Goal: Task Accomplishment & Management: Complete application form

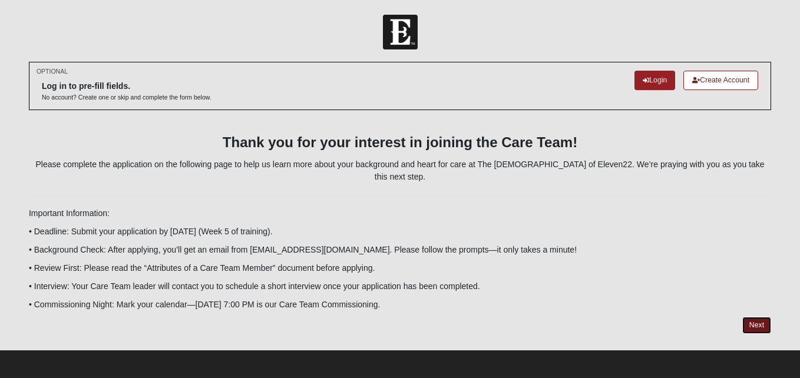
click at [757, 317] on link "Next" at bounding box center [757, 325] width 29 height 17
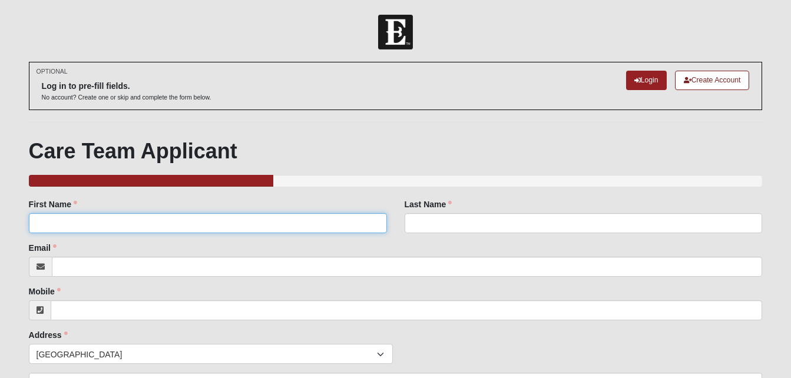
click at [169, 224] on input "First Name" at bounding box center [208, 223] width 358 height 20
type input "a"
type input "[PERSON_NAME]"
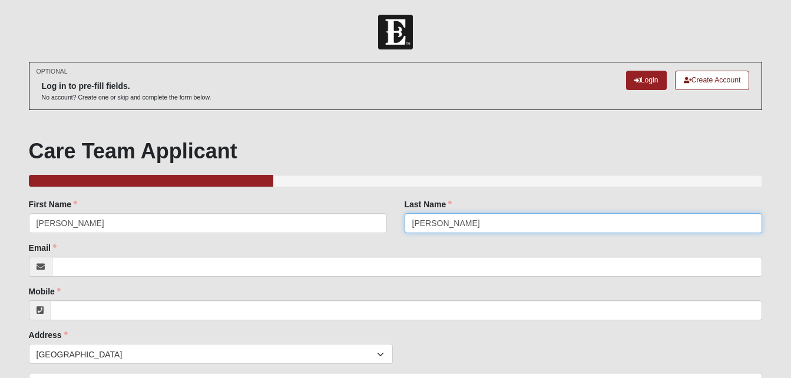
type input "[PERSON_NAME]"
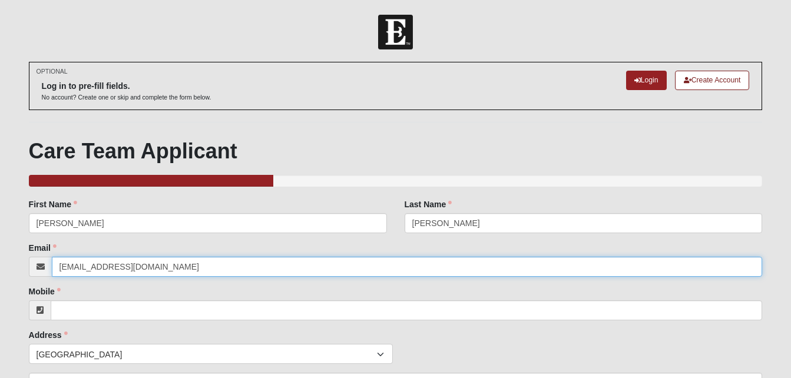
type input "[EMAIL_ADDRESS][DOMAIN_NAME]"
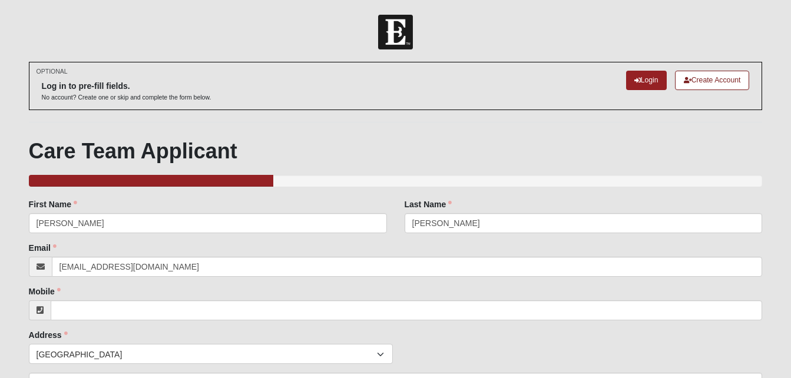
click at [382, 288] on div "Mobile Mobile is required." at bounding box center [396, 303] width 734 height 35
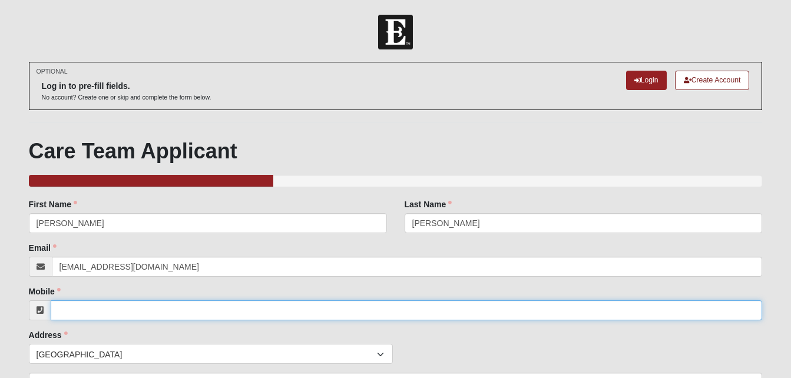
click at [339, 308] on input "Mobile" at bounding box center [407, 311] width 713 height 20
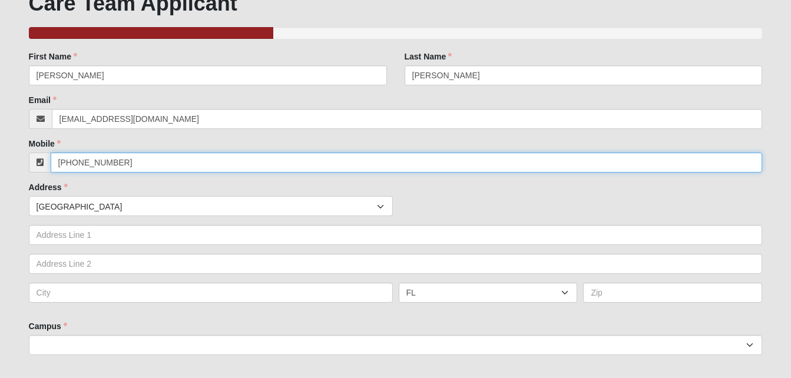
scroll to position [177, 0]
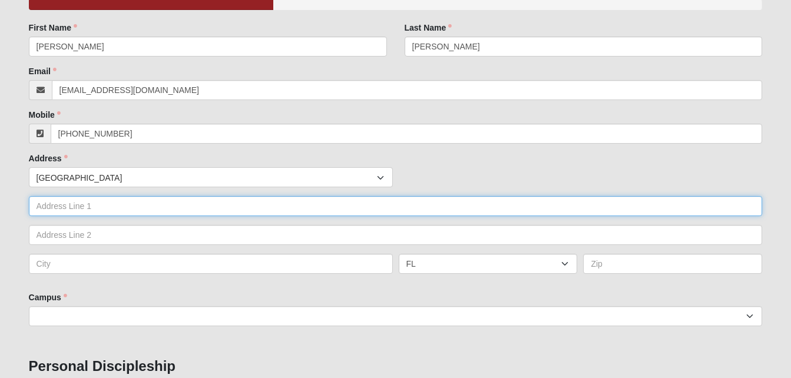
click at [195, 203] on input "text" at bounding box center [396, 206] width 734 height 20
type input "[PHONE_NUMBER]"
type input "[STREET_ADDRESS][PERSON_NAME]"
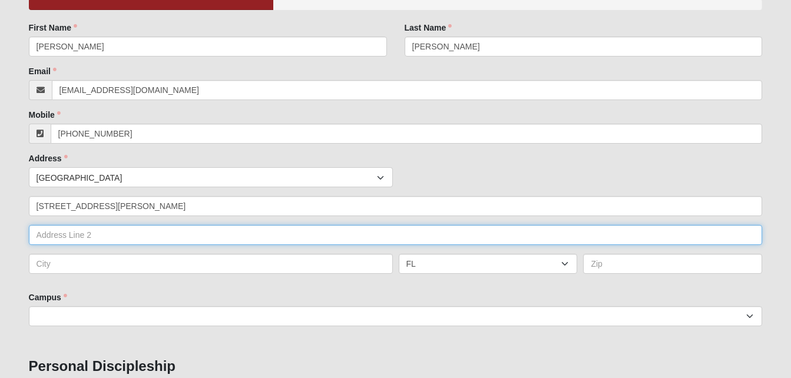
type input "[STREET_ADDRESS][PERSON_NAME]"
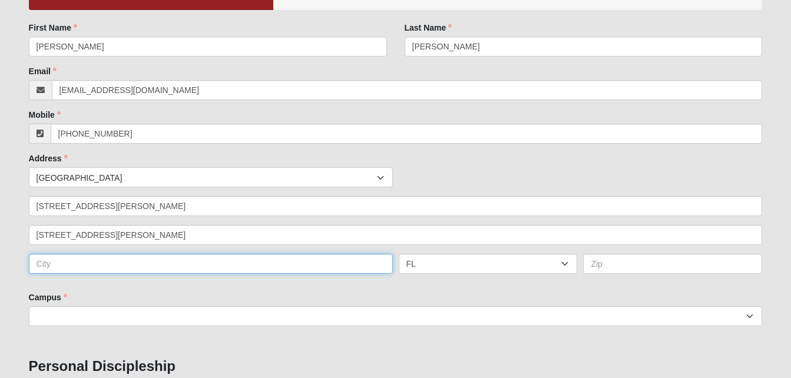
type input "[GEOGRAPHIC_DATA]"
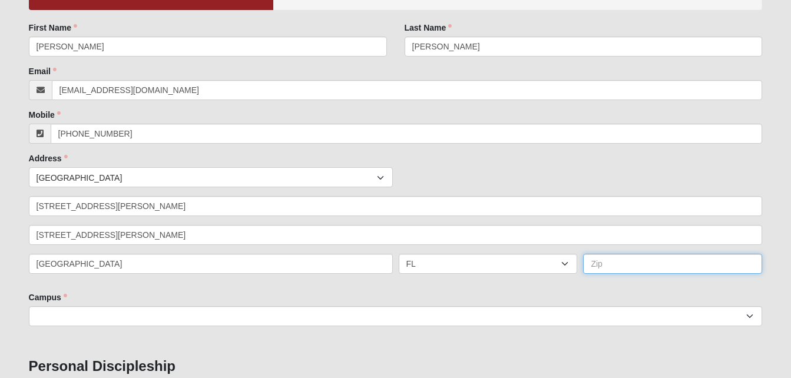
type input "32043"
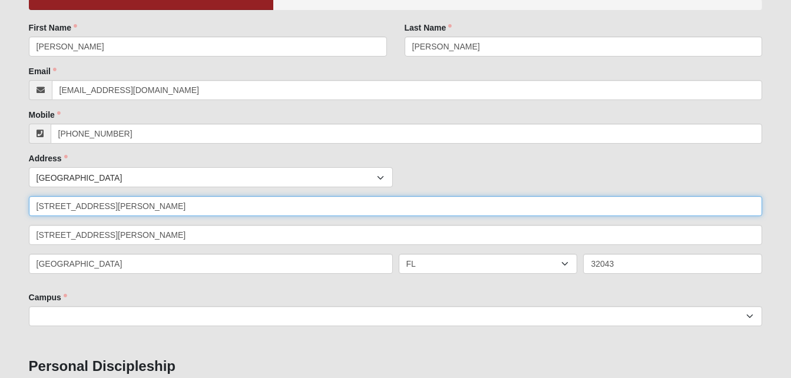
type input "[STREET_ADDRESS][PERSON_NAME]"
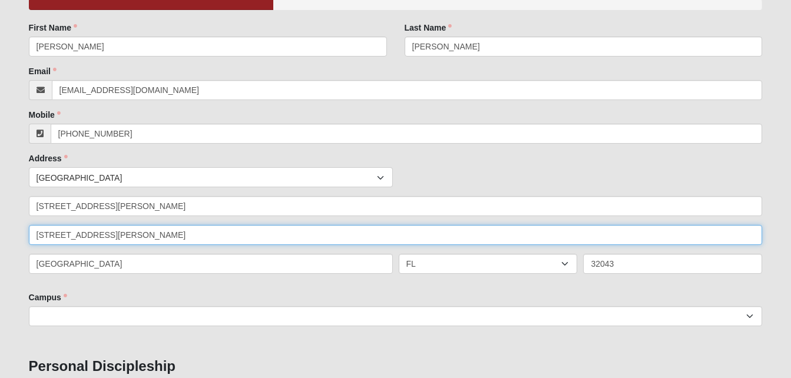
click at [278, 236] on input "[STREET_ADDRESS][PERSON_NAME]" at bounding box center [396, 235] width 734 height 20
click at [84, 235] on input "[STREET_ADDRESS][PERSON_NAME]" at bounding box center [396, 235] width 734 height 20
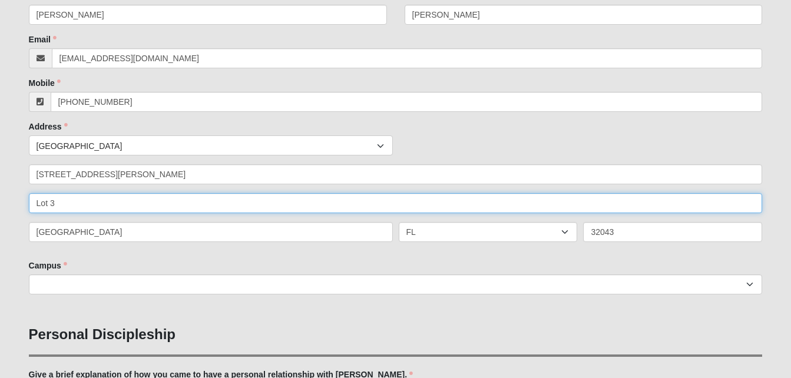
scroll to position [236, 0]
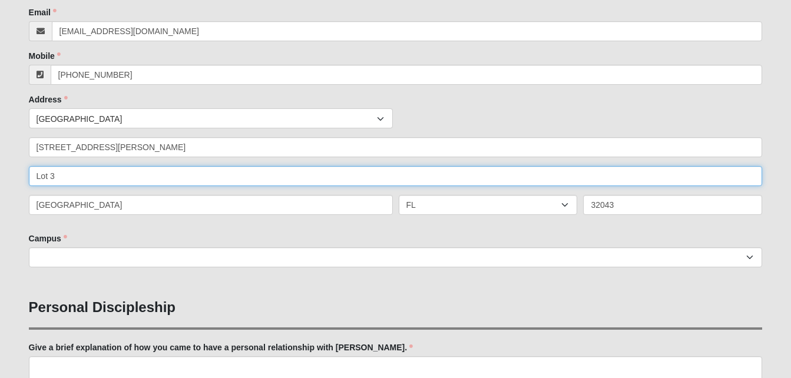
type input "Lot 3"
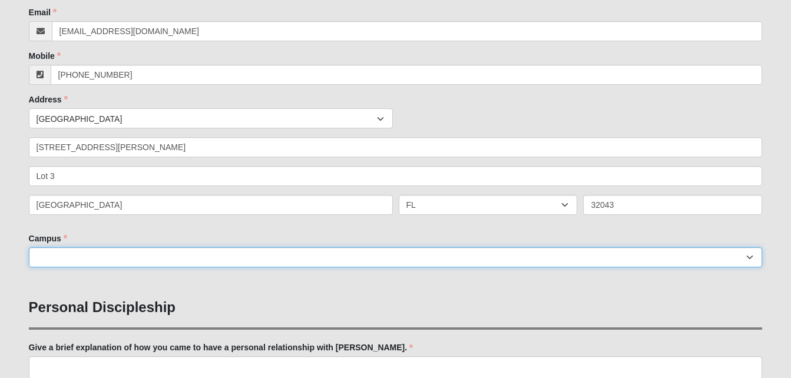
click at [296, 260] on select "[GEOGRAPHIC_DATA] [GEOGRAPHIC_DATA] (Coming Soon) Eleven22 Online [PERSON_NAME]…" at bounding box center [396, 258] width 734 height 20
select select "21"
click at [29, 248] on select "[GEOGRAPHIC_DATA] [GEOGRAPHIC_DATA] (Coming Soon) Eleven22 Online [PERSON_NAME]…" at bounding box center [396, 258] width 734 height 20
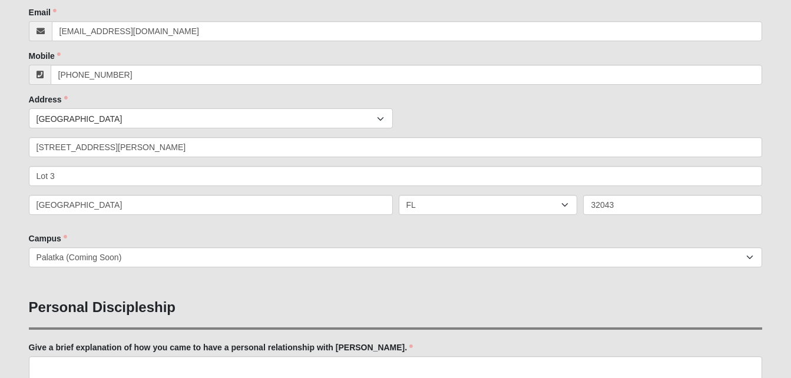
click at [248, 302] on h3 "Personal Discipleship" at bounding box center [396, 307] width 734 height 17
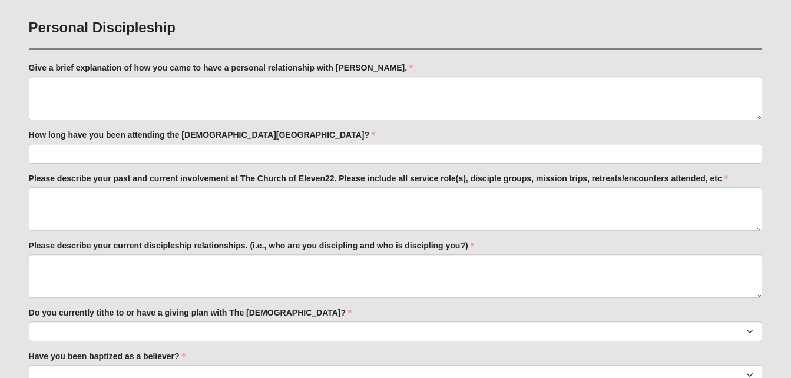
scroll to position [530, 0]
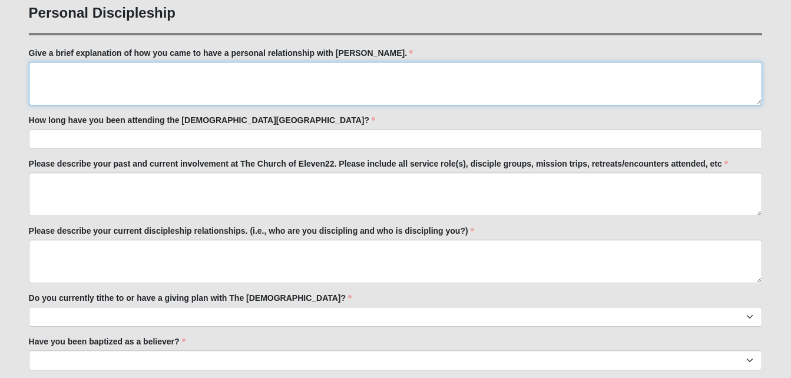
click at [252, 67] on textarea "Give a brief explanation of how you came to have a personal relationship with […" at bounding box center [396, 84] width 734 height 44
type textarea "A"
type textarea "a"
type textarea "W"
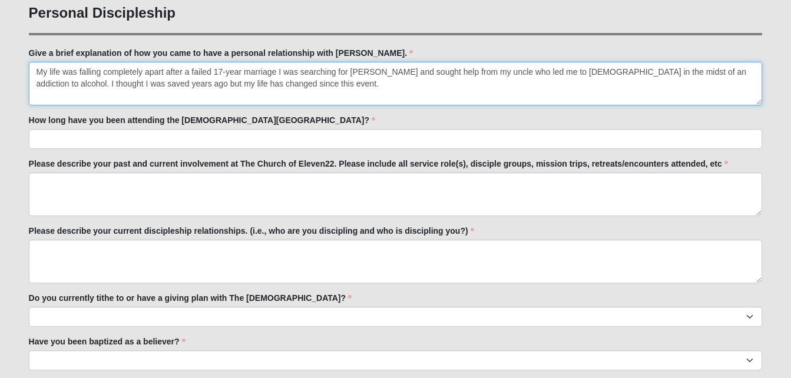
type textarea "My life was falling completely apart after a failed 17-year marriage I was sear…"
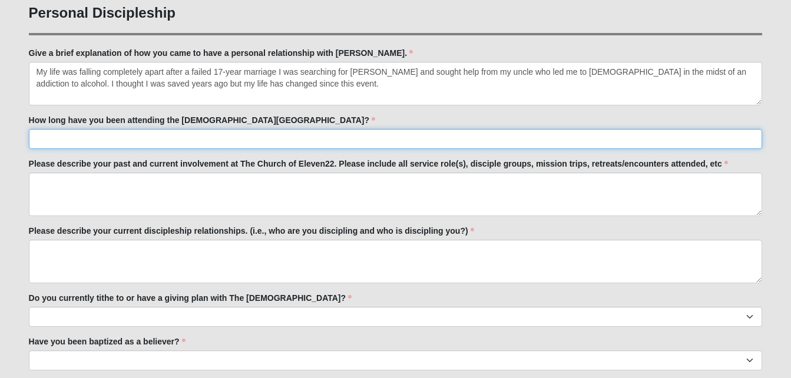
click at [225, 136] on input "How long have you been attending the [DEMOGRAPHIC_DATA][GEOGRAPHIC_DATA]?" at bounding box center [396, 139] width 734 height 20
type input "A little over 9 months"
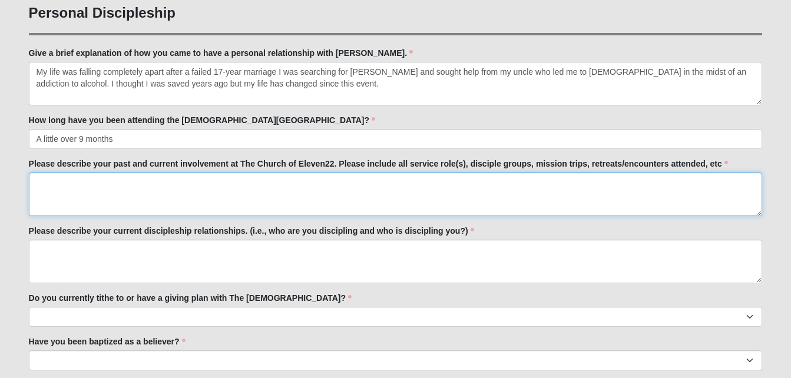
click at [131, 198] on textarea "Please describe your past and current involvement at The Church of Eleven22. Pl…" at bounding box center [396, 195] width 734 height 44
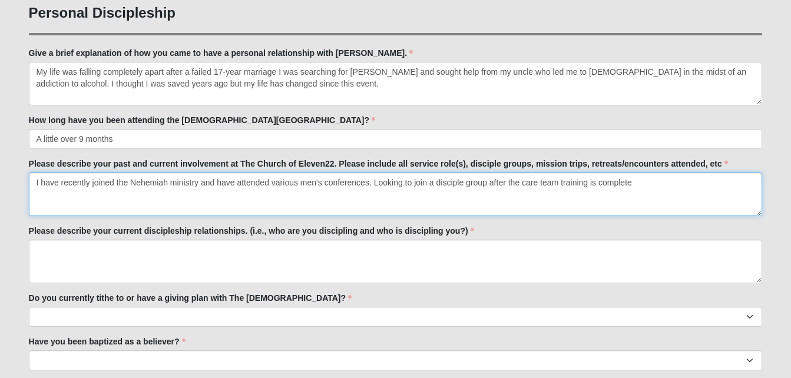
type textarea "I have recently joined the Nehemiah ministry and have attended various men's co…"
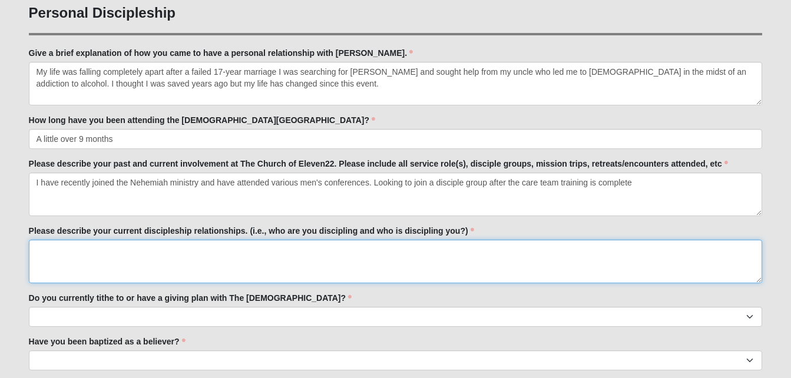
click at [189, 272] on textarea "Please describe your current discipleship relationships. (i.e., who are you dis…" at bounding box center [396, 262] width 734 height 44
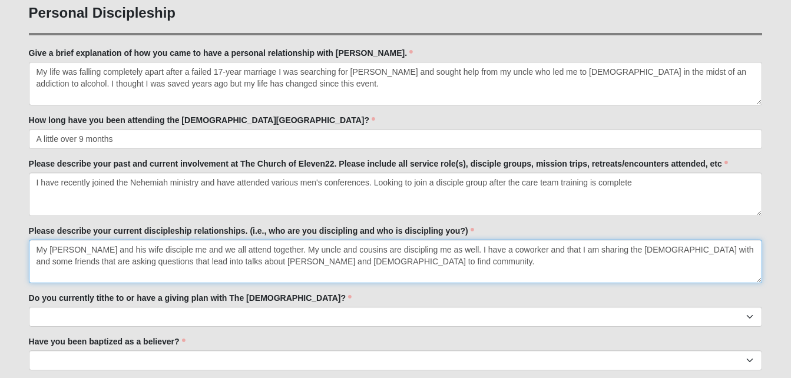
type textarea "My [PERSON_NAME] and his wife disciple me and we all attend together. My uncle …"
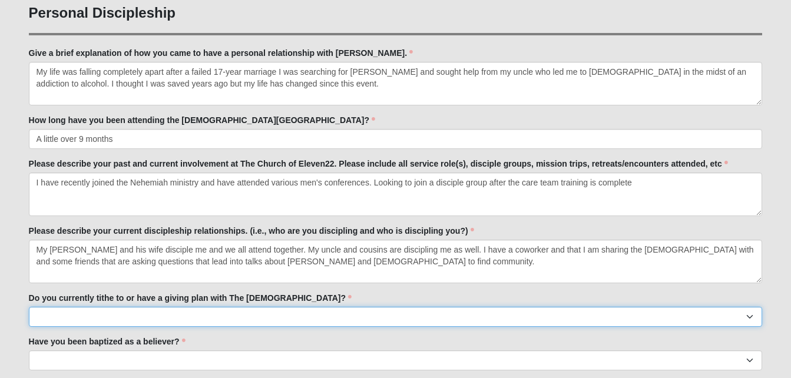
click at [190, 322] on select "No Yes" at bounding box center [396, 317] width 734 height 20
click at [193, 315] on select "No Yes" at bounding box center [396, 317] width 734 height 20
select select "True"
click at [29, 307] on select "No Yes" at bounding box center [396, 317] width 734 height 20
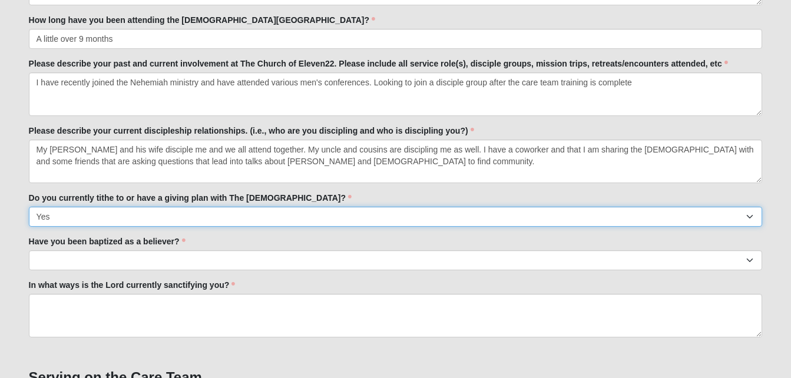
scroll to position [707, 0]
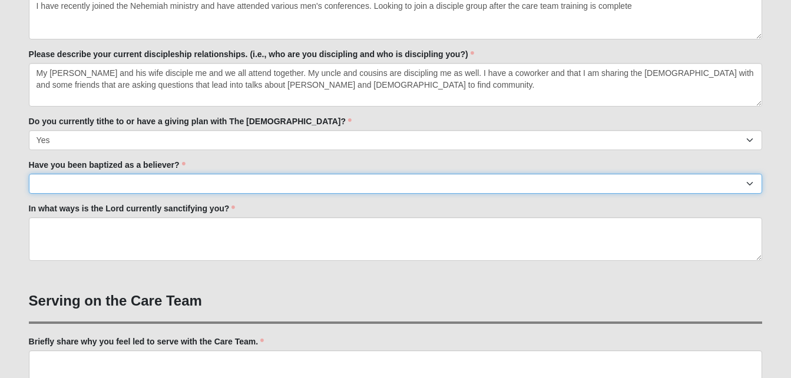
click at [203, 186] on select "No Yes" at bounding box center [396, 184] width 734 height 20
select select "True"
click at [29, 174] on select "No Yes" at bounding box center [396, 184] width 734 height 20
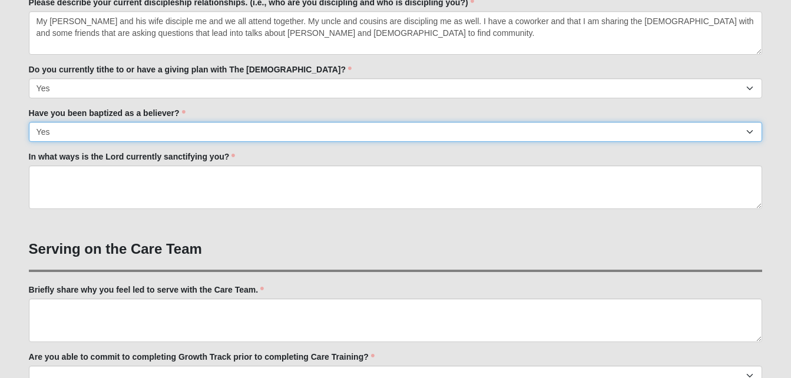
scroll to position [766, 0]
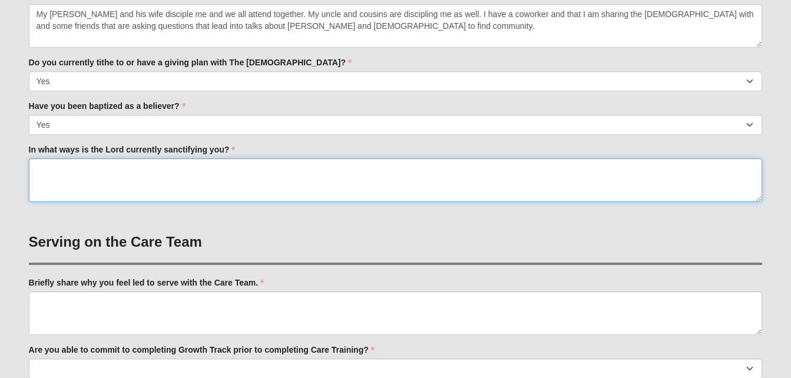
click at [151, 173] on textarea "In what ways is the Lord currently sanctifying you?" at bounding box center [396, 181] width 734 height 44
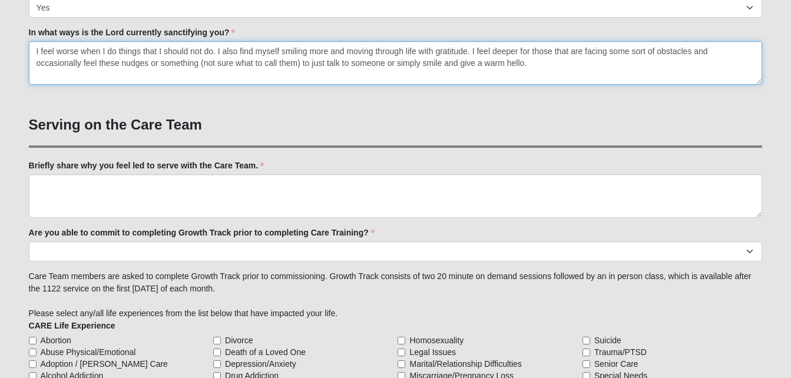
scroll to position [884, 0]
type textarea "I feel worse when I do things that I should not do. I also find myself smiling …"
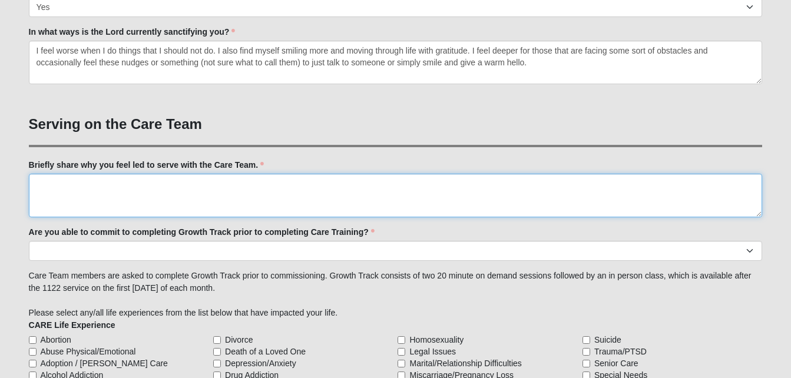
click at [249, 192] on textarea "Briefly share why you feel led to serve with the Care Team." at bounding box center [396, 196] width 734 height 44
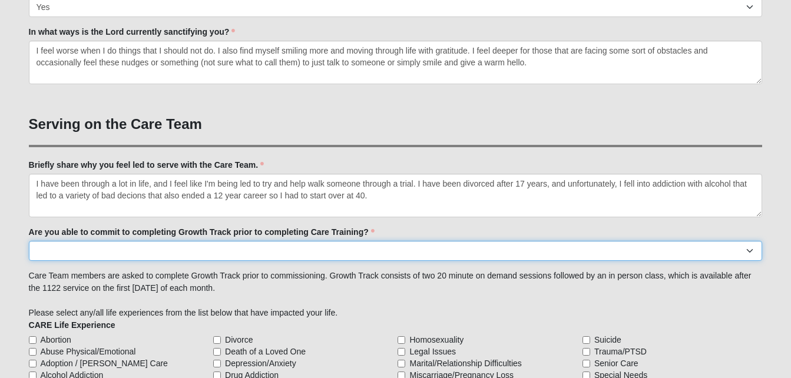
click at [238, 246] on select "Yes No Already Completed" at bounding box center [396, 251] width 734 height 20
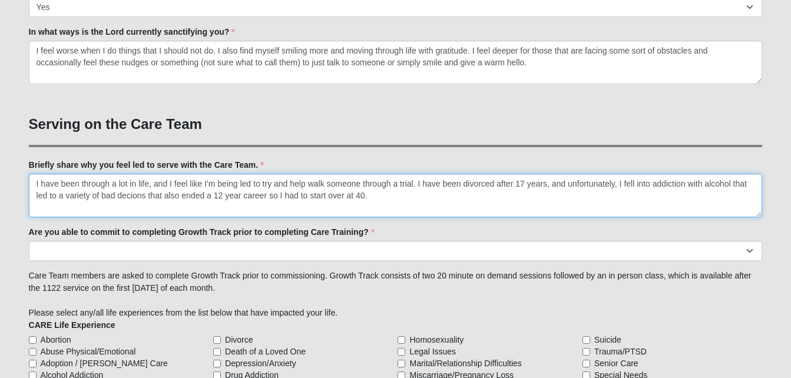
click at [250, 210] on textarea "I have been through a lot in life, and I feel like I'm being led to try and hel…" at bounding box center [396, 196] width 734 height 44
click at [100, 204] on textarea "I have been through a lot in life, and I feel like I'm being led to try and hel…" at bounding box center [396, 196] width 734 height 44
type textarea "I have been through a lot in life, and I feel like I'm being led to try and hel…"
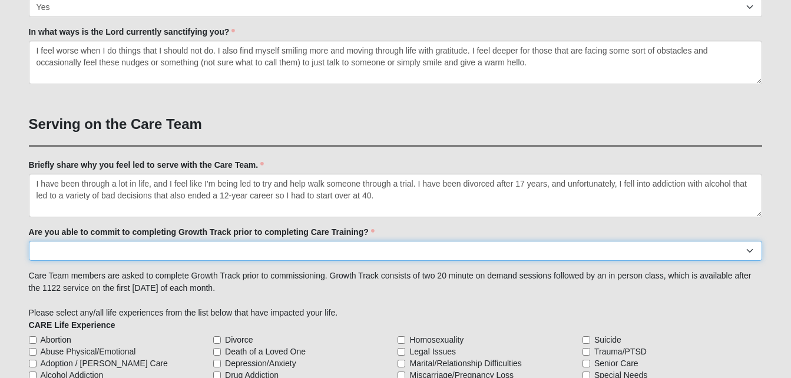
click at [289, 255] on select "Yes No Already Completed" at bounding box center [396, 251] width 734 height 20
select select "Already Completed"
click at [29, 241] on select "Yes No Already Completed" at bounding box center [396, 251] width 734 height 20
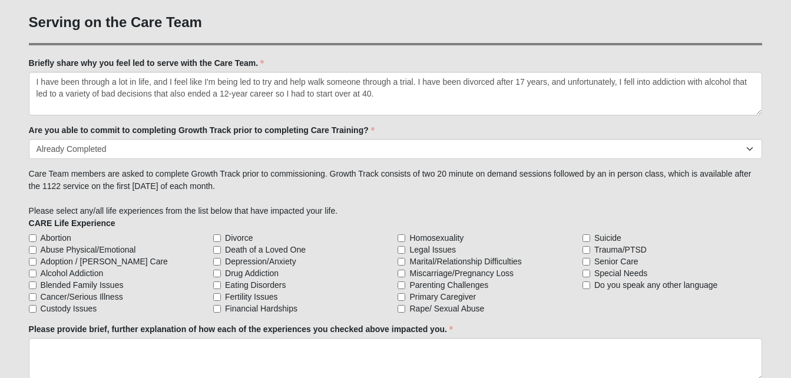
scroll to position [1002, 0]
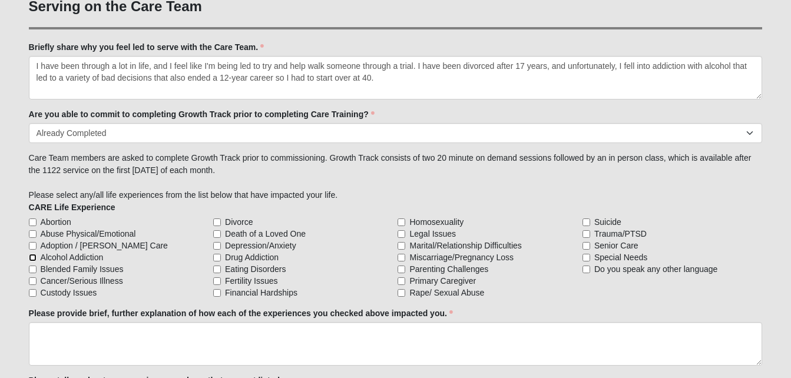
click at [33, 258] on input "Alcohol Addiction" at bounding box center [33, 258] width 8 height 8
checkbox input "true"
click at [34, 291] on input "Custody Issues" at bounding box center [33, 293] width 8 height 8
checkbox input "true"
click at [218, 222] on input "Divorce" at bounding box center [217, 223] width 8 height 8
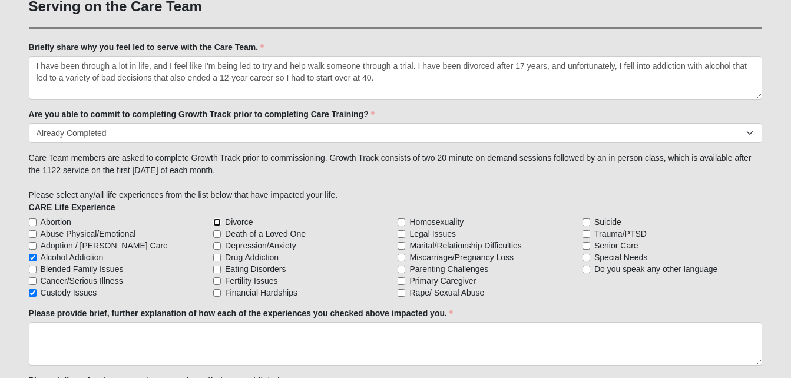
checkbox input "true"
click at [215, 237] on input "Death of a Loved One" at bounding box center [217, 234] width 8 height 8
checkbox input "true"
click at [215, 246] on input "Depression/Anxiety" at bounding box center [217, 246] width 8 height 8
checkbox input "true"
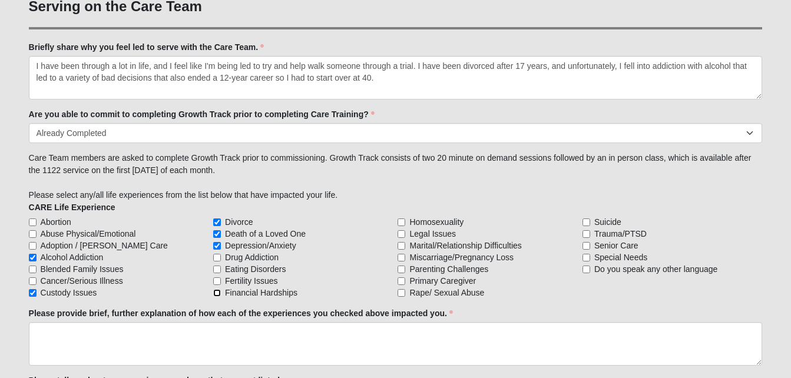
click at [217, 295] on input "Financial Hardships" at bounding box center [217, 293] width 8 height 8
checkbox input "true"
click at [403, 244] on input "Marital/Relationship Difficulties" at bounding box center [402, 246] width 8 height 8
checkbox input "true"
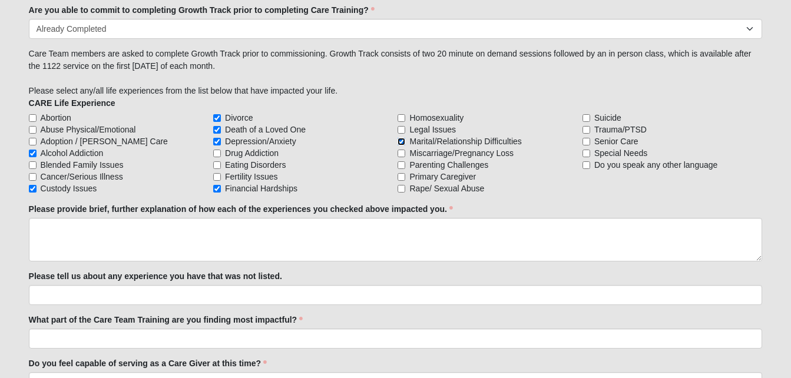
scroll to position [1120, 0]
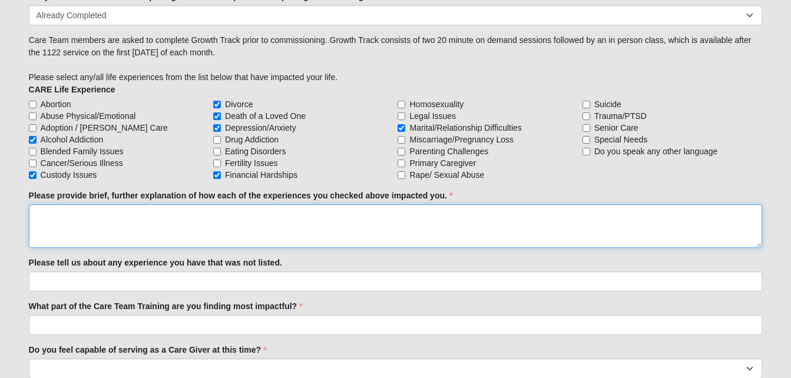
click at [154, 220] on textarea "Please provide brief, further explanation of how each of the experiences you ch…" at bounding box center [396, 226] width 734 height 44
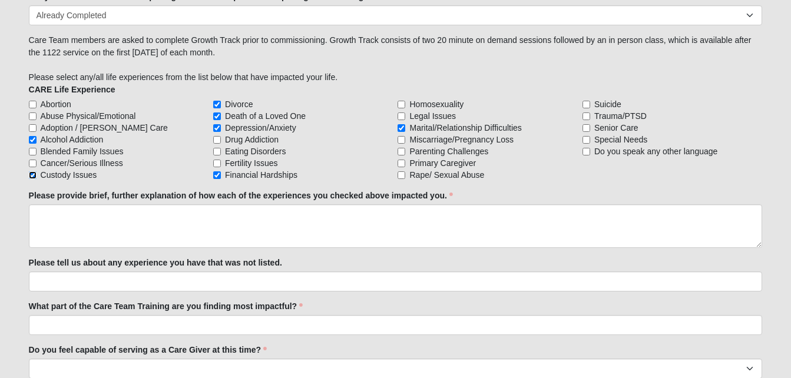
click at [34, 177] on input "Custody Issues" at bounding box center [33, 175] width 8 height 8
checkbox input "false"
click at [215, 177] on input "Financial Hardships" at bounding box center [217, 175] width 8 height 8
checkbox input "false"
click at [405, 128] on input "Marital/Relationship Difficulties" at bounding box center [402, 128] width 8 height 8
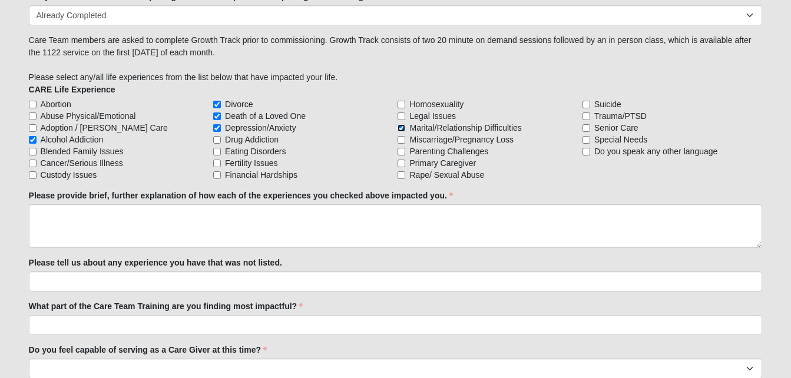
checkbox input "false"
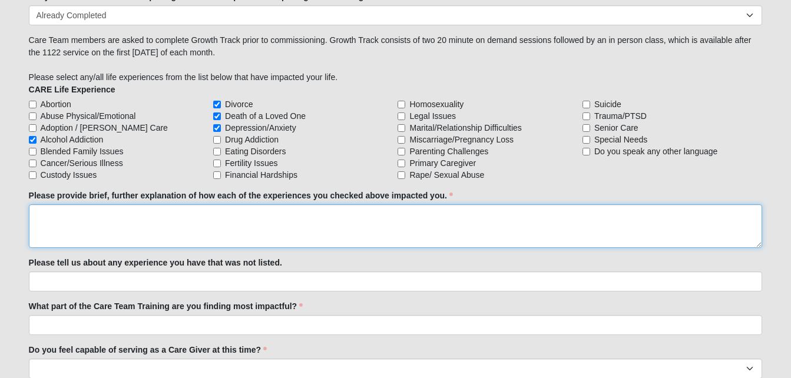
click at [223, 229] on textarea "Please provide brief, further explanation of how each of the experiences you ch…" at bounding box center [396, 226] width 734 height 44
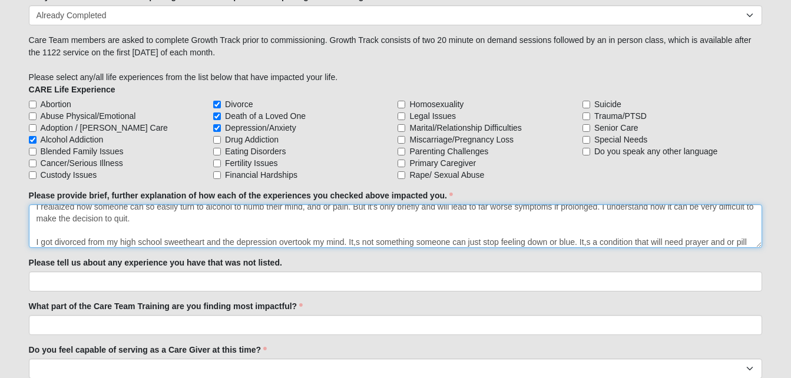
scroll to position [19, 0]
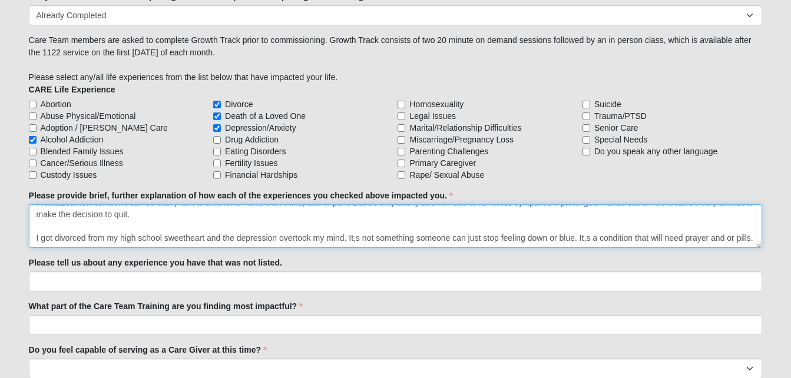
click at [737, 230] on textarea "I realaized how someone can so easily turn to alcohol to numb their mind, and o…" at bounding box center [396, 226] width 734 height 44
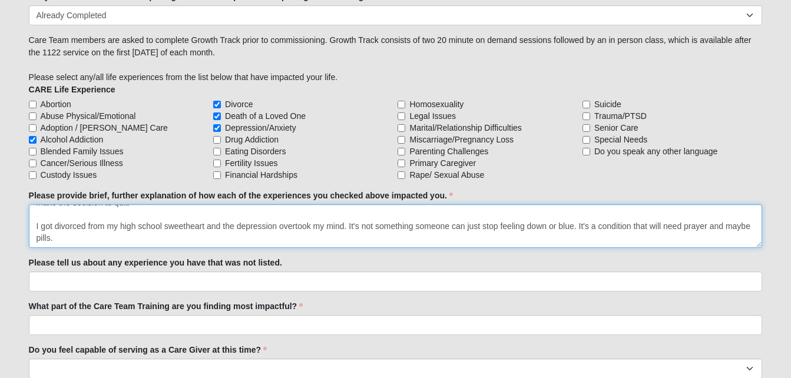
click at [464, 240] on textarea "I realized how someone can so easily turn to alcohol to numb their mind, and or…" at bounding box center [396, 226] width 734 height 44
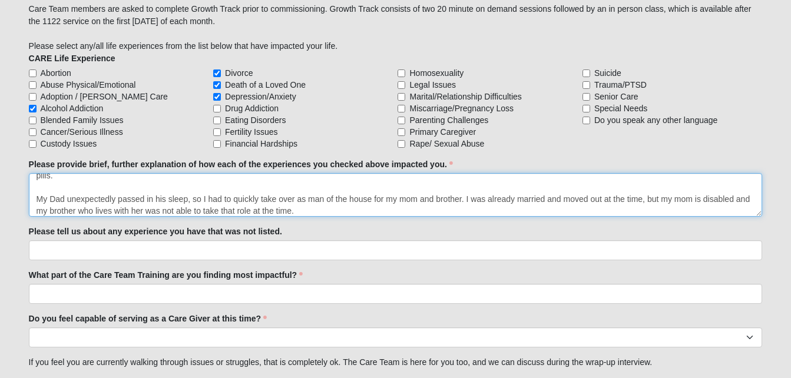
scroll to position [1179, 0]
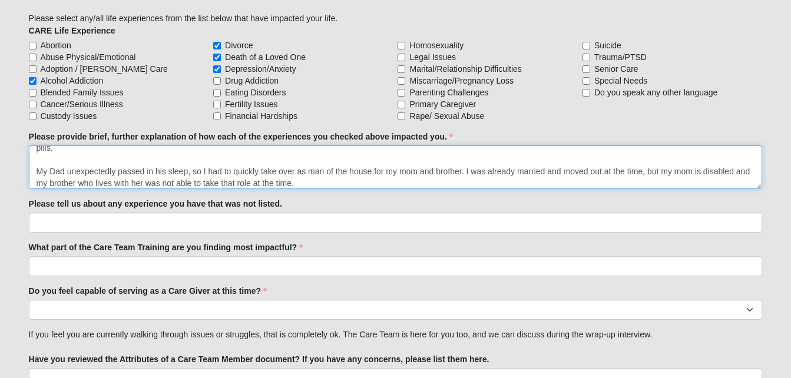
click at [329, 183] on textarea "I realized how someone can so easily turn to alcohol to numb their mind, and or…" at bounding box center [396, 168] width 734 height 44
click at [692, 182] on textarea "I realized how someone can so easily turn to alcohol to numb their mind, and or…" at bounding box center [396, 168] width 734 height 44
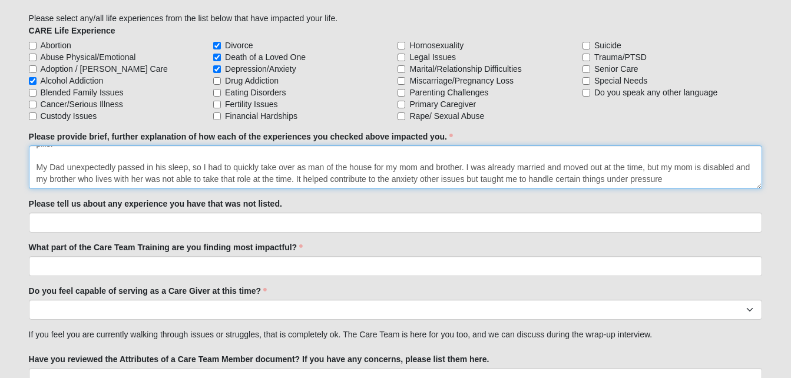
scroll to position [78, 0]
type textarea "I realized how someone can so easily turn to alcohol to numb their mind, and or…"
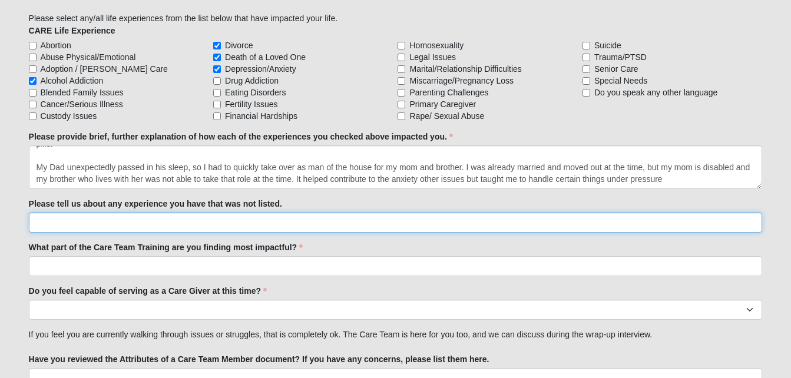
click at [367, 223] on input "Please tell us about any experience you have that was not listed." at bounding box center [396, 223] width 734 height 20
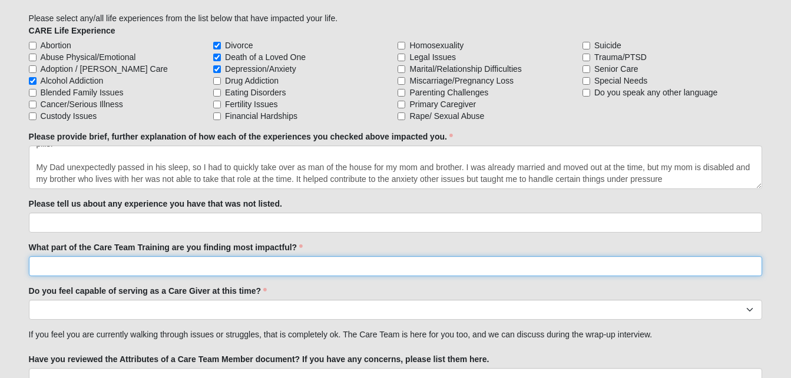
click at [370, 271] on input "What part of the Care Team Training are you finding most impactful?" at bounding box center [396, 266] width 734 height 20
type input "A"
type input "Digging into the means vs results of caregiving. I feel that this explains [PER…"
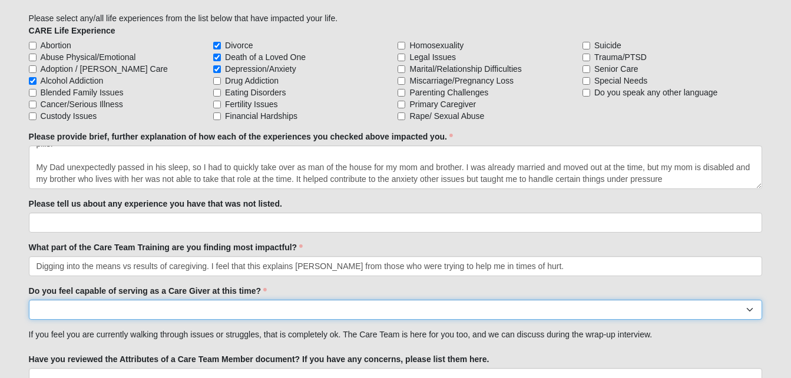
click at [201, 309] on select "No Yes" at bounding box center [396, 310] width 734 height 20
select select "True"
click at [29, 300] on select "No Yes" at bounding box center [396, 310] width 734 height 20
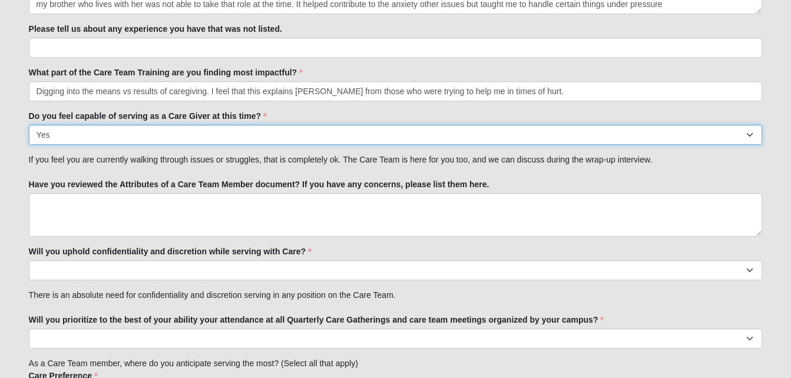
scroll to position [1355, 0]
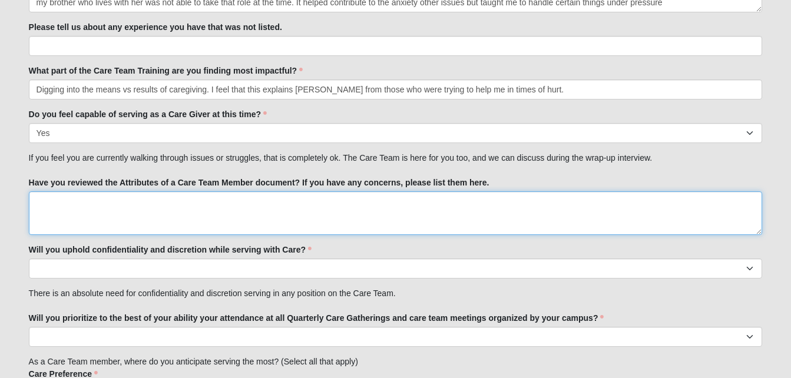
click at [120, 200] on textarea "Have you reviewed the Attributes of a Care Team Member document? If you have an…" at bounding box center [396, 214] width 734 height 44
type textarea "I have."
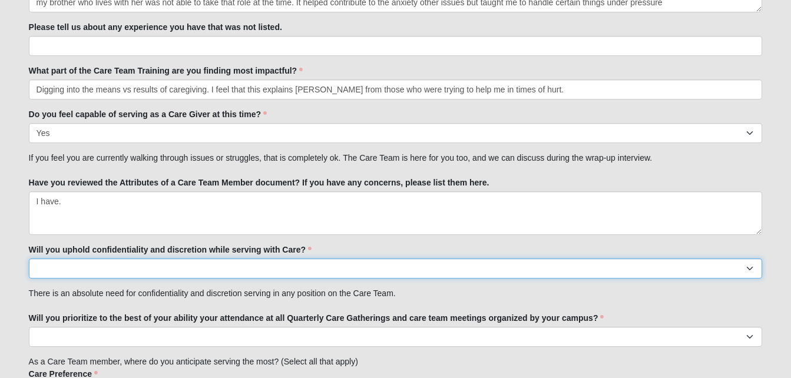
click at [134, 265] on select "No Yes" at bounding box center [396, 269] width 734 height 20
select select "True"
click at [29, 259] on select "No Yes" at bounding box center [396, 269] width 734 height 20
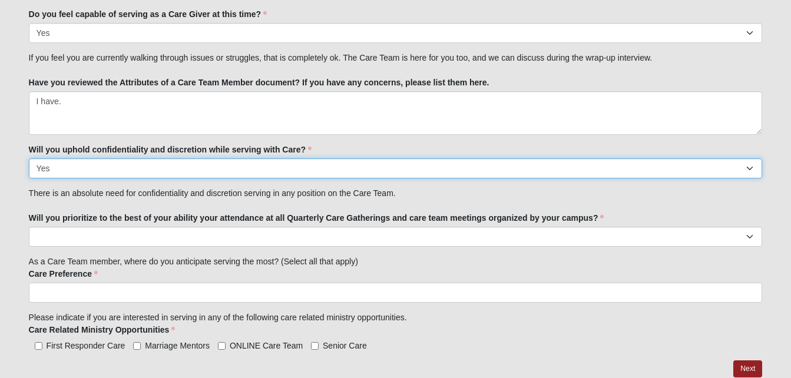
scroll to position [1473, 0]
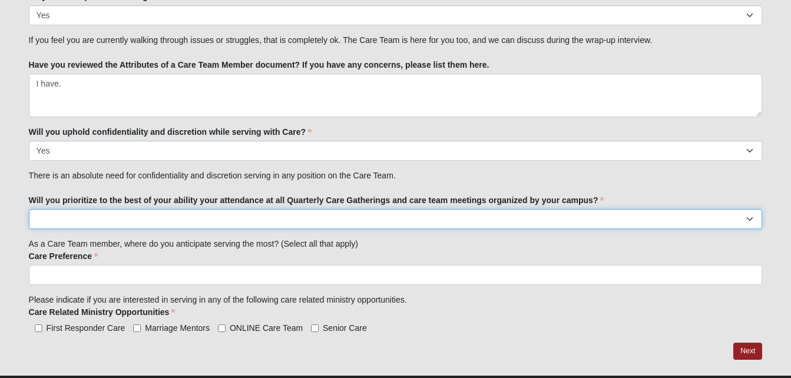
click at [128, 222] on select "No Yes" at bounding box center [396, 219] width 734 height 20
select select "True"
click at [29, 209] on select "No Yes" at bounding box center [396, 219] width 734 height 20
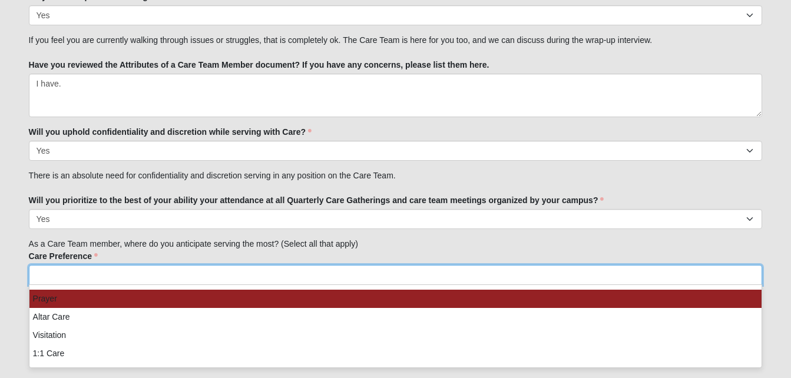
click at [123, 279] on input "search" at bounding box center [79, 275] width 101 height 19
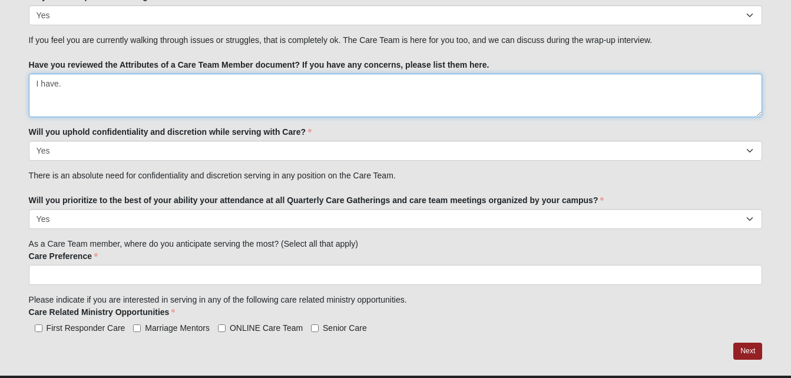
click at [169, 81] on textarea "I have." at bounding box center [396, 96] width 734 height 44
type textarea "I have reviewed"
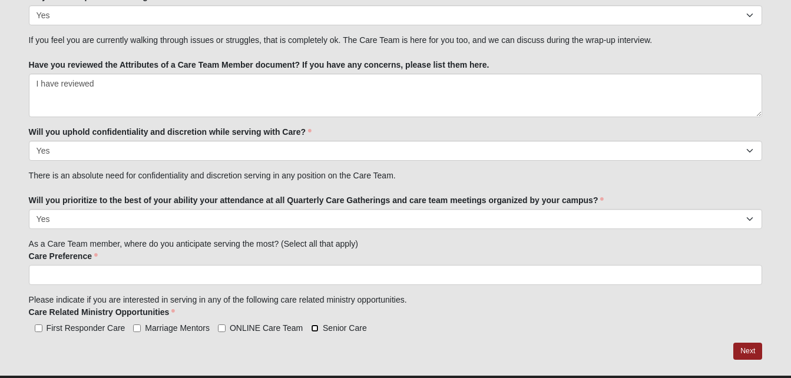
click at [315, 330] on input "Senior Care" at bounding box center [315, 329] width 8 height 8
checkbox input "true"
click at [248, 280] on ul at bounding box center [396, 275] width 734 height 20
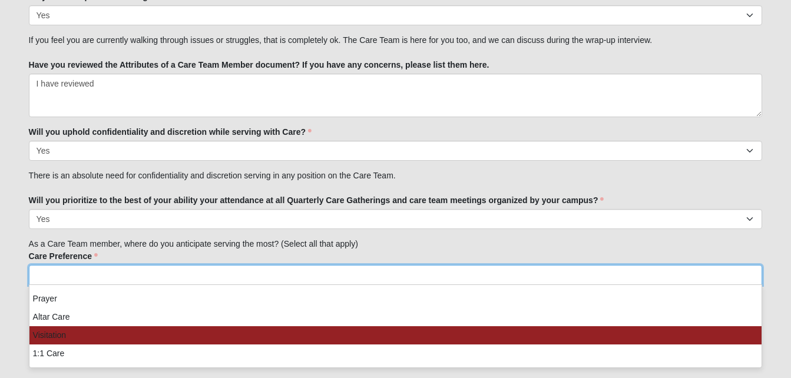
click at [223, 328] on li "Visitation" at bounding box center [395, 335] width 733 height 18
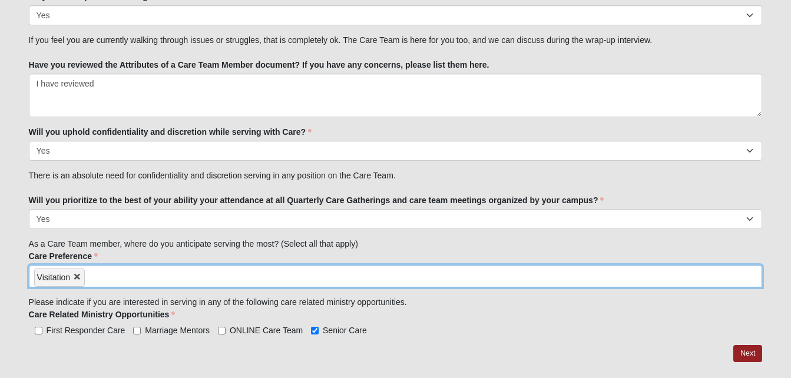
click at [187, 282] on ul "Visitation" at bounding box center [396, 276] width 734 height 22
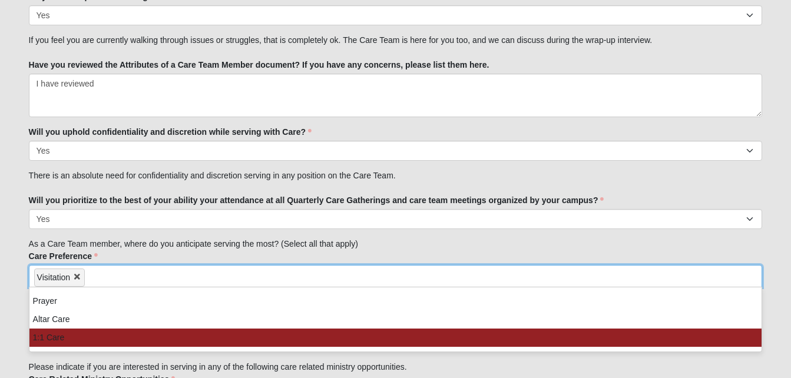
click at [180, 334] on li "1:1 Care" at bounding box center [395, 338] width 733 height 18
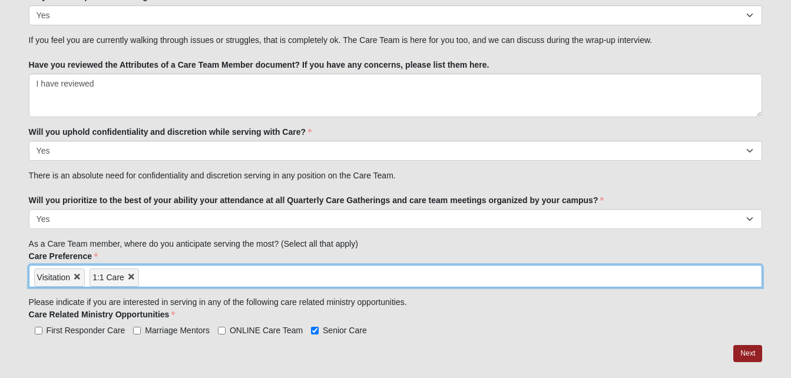
click at [192, 280] on input "search" at bounding box center [189, 275] width 101 height 19
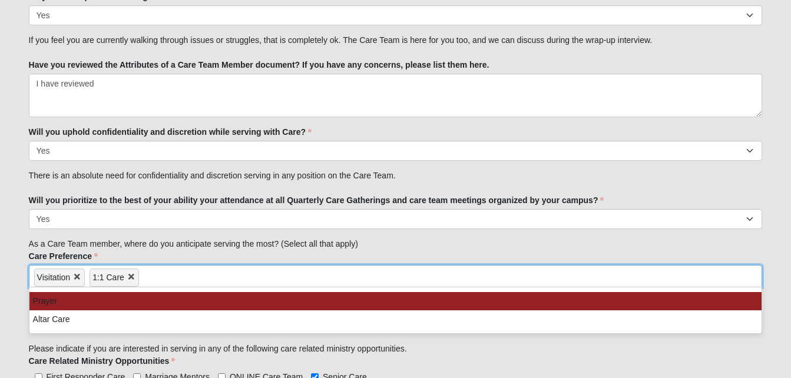
click at [197, 308] on li "Prayer" at bounding box center [395, 301] width 733 height 18
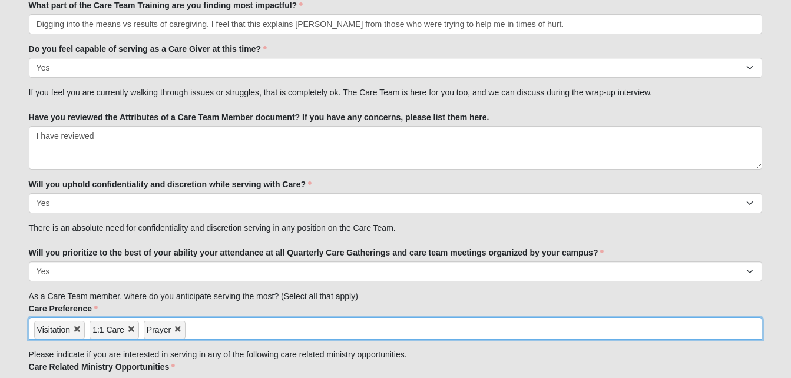
scroll to position [1503, 0]
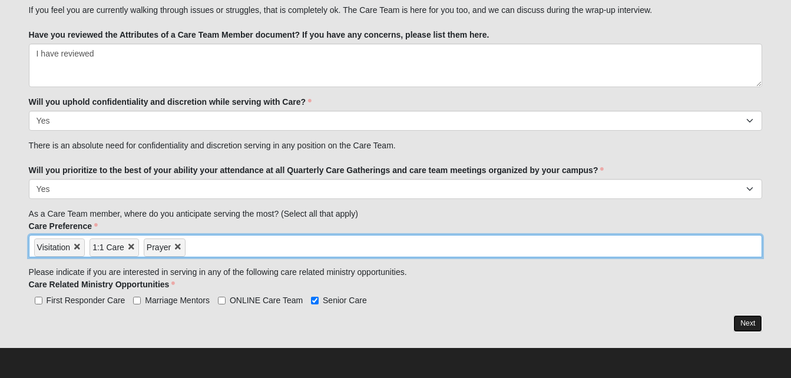
click at [749, 324] on link "Next" at bounding box center [748, 323] width 29 height 17
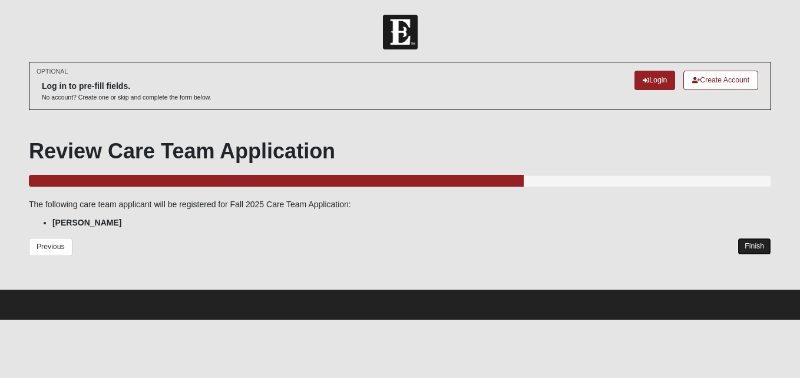
click at [760, 246] on link "Finish" at bounding box center [755, 246] width 34 height 17
